Goal: Transaction & Acquisition: Purchase product/service

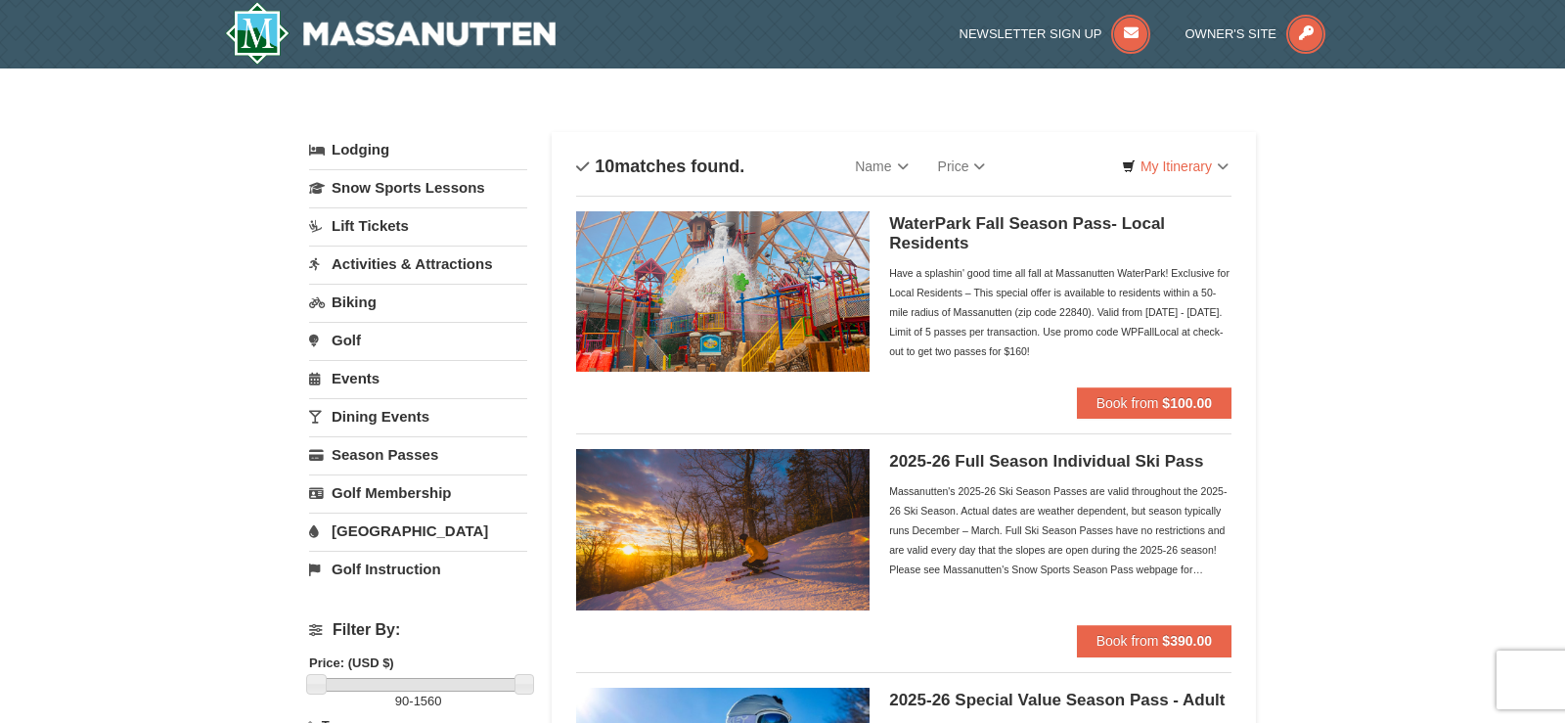
click at [371, 227] on link "Lift Tickets" at bounding box center [418, 225] width 218 height 36
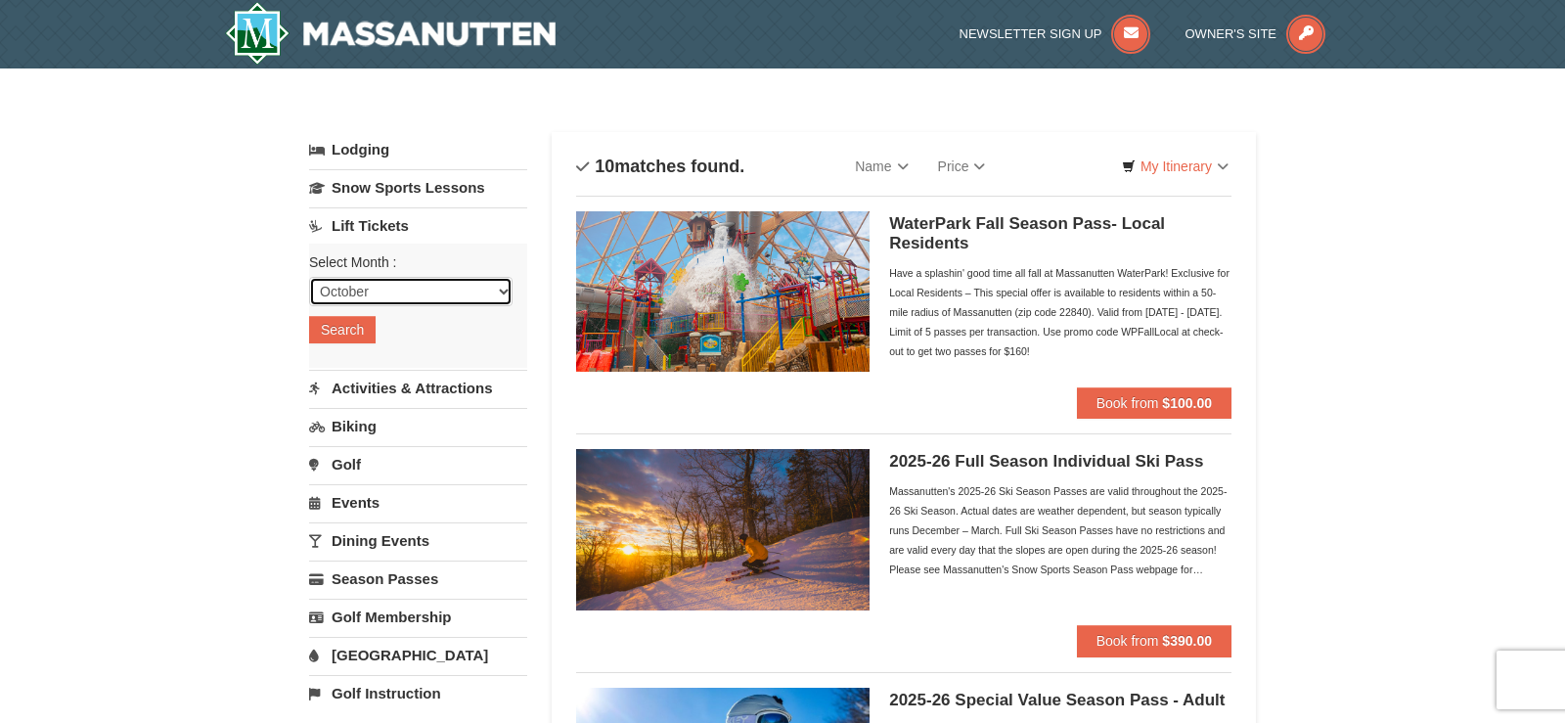
click at [309, 277] on select "October November December January February March April May June July August Sep…" at bounding box center [410, 291] width 203 height 29
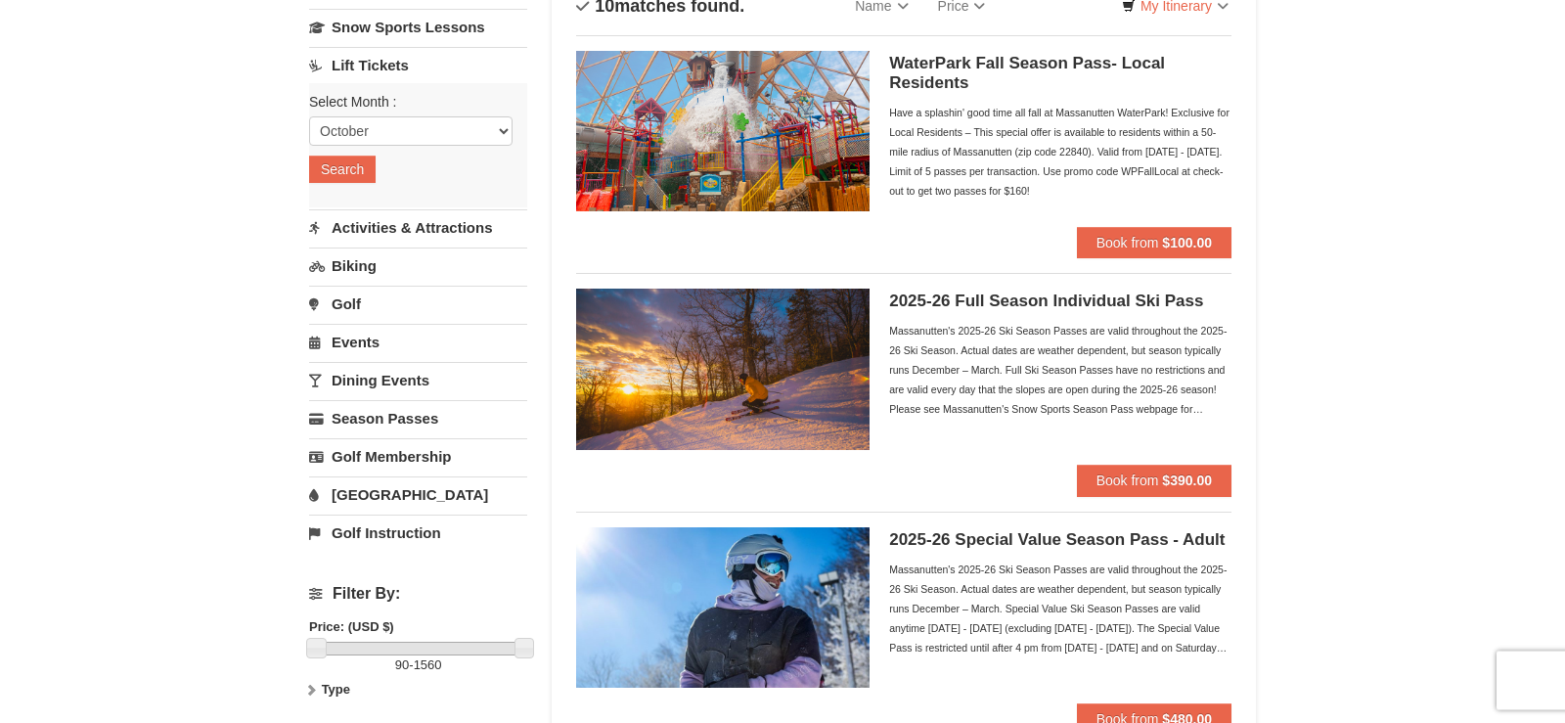
scroll to position [170, 0]
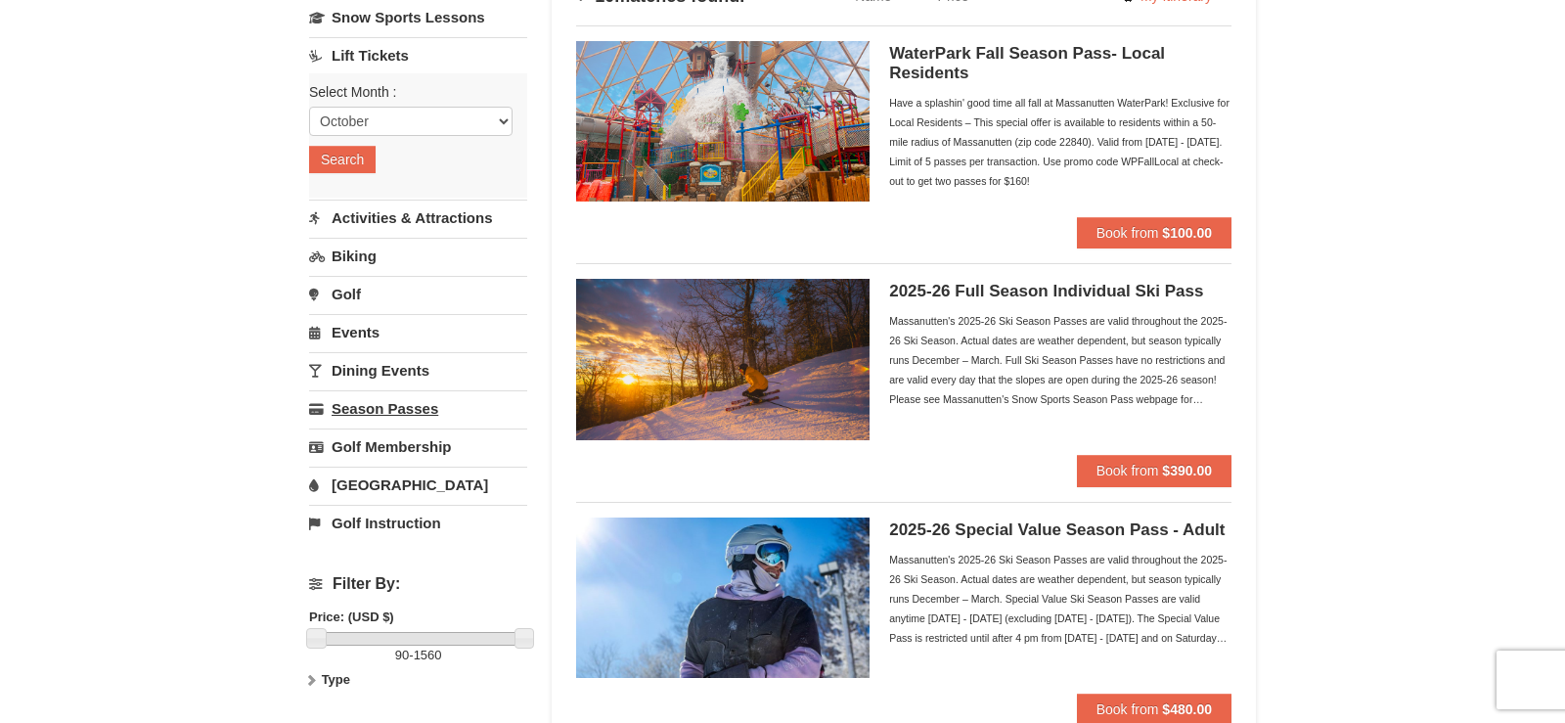
click at [353, 412] on link "Season Passes" at bounding box center [418, 408] width 218 height 36
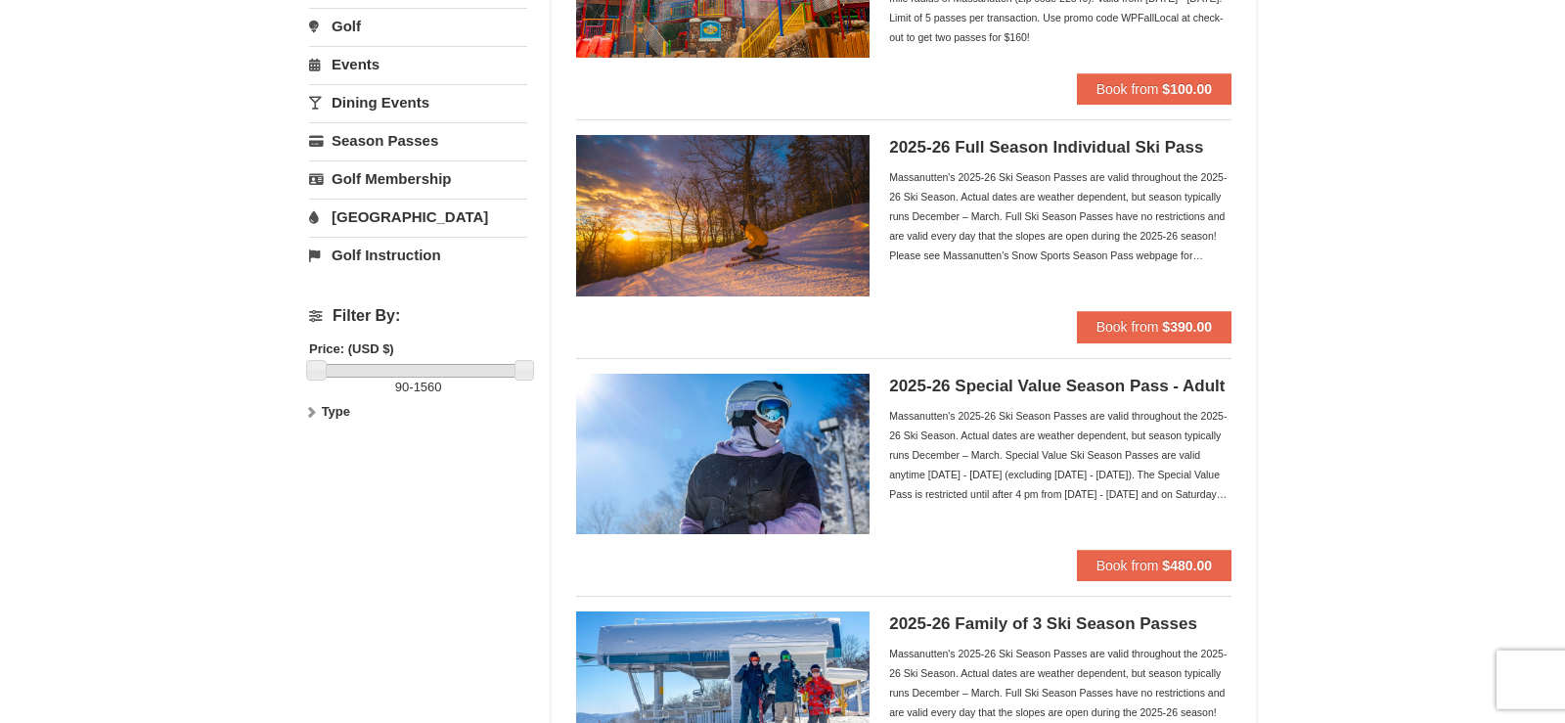
scroll to position [316, 0]
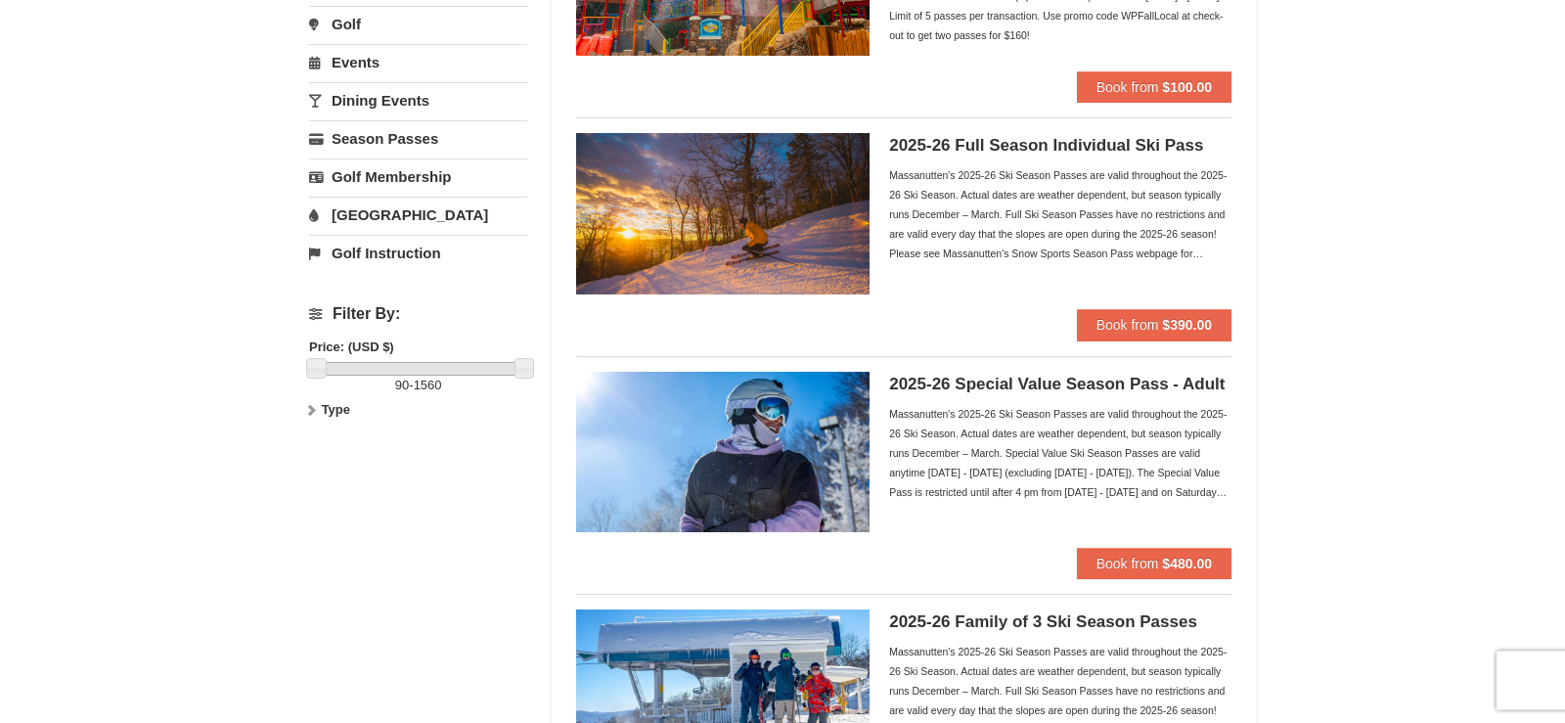
click at [804, 404] on img at bounding box center [722, 452] width 293 height 160
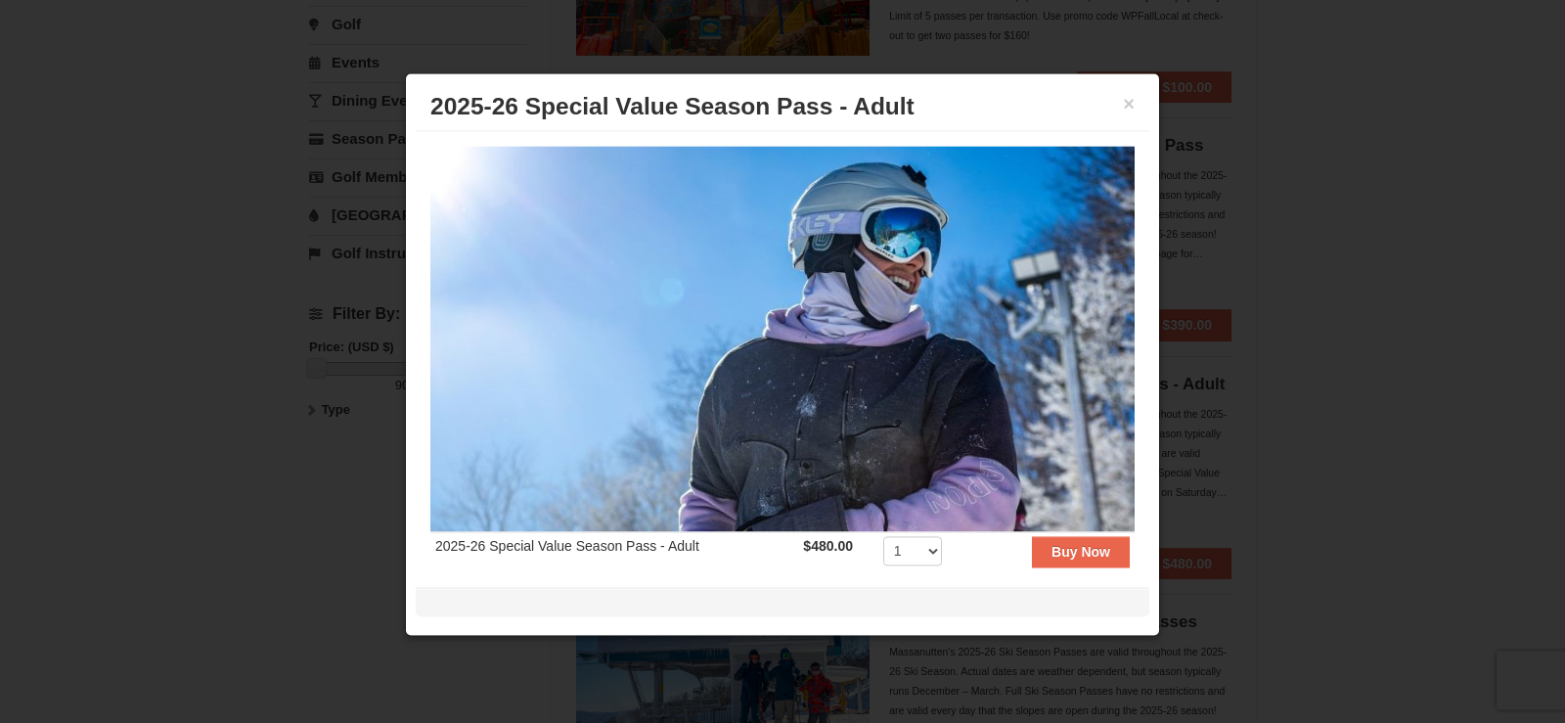
click at [221, 434] on div at bounding box center [782, 361] width 1565 height 723
